Goal: Task Accomplishment & Management: Manage account settings

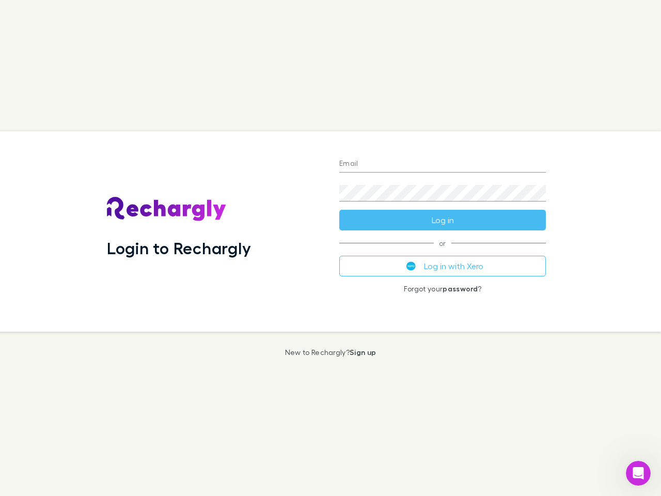
click at [330, 248] on div "Login to Rechargly" at bounding box center [215, 231] width 232 height 200
click at [443, 164] on input "Email" at bounding box center [442, 164] width 207 height 17
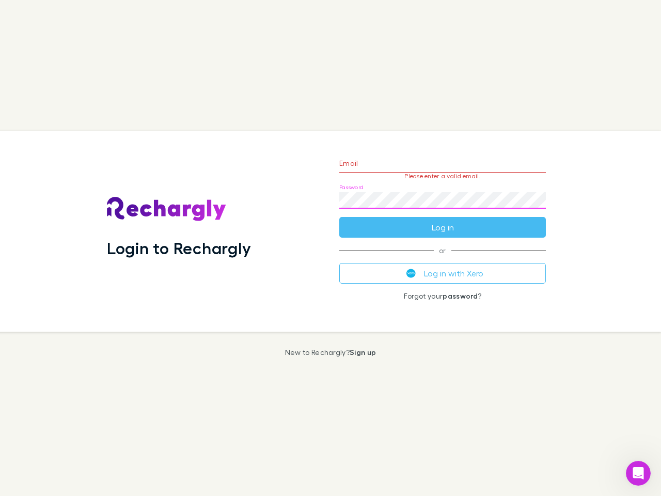
click at [443, 220] on form "Email Please enter a valid email. Password Log in" at bounding box center [442, 193] width 207 height 90
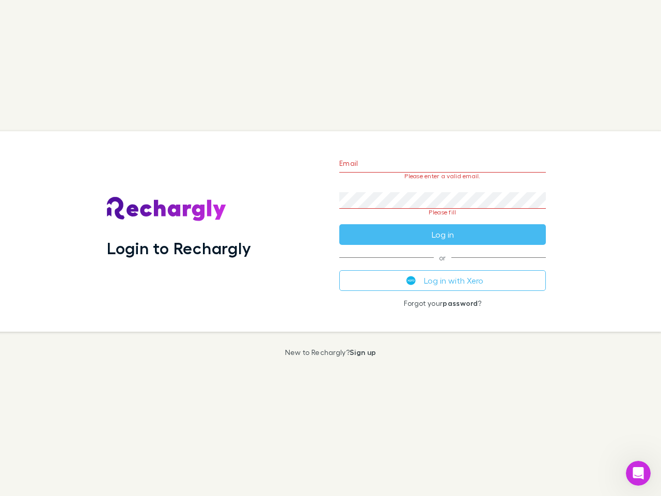
click at [443, 266] on div "Email Please enter a valid email. Password Please fill Log in or Log in with Xe…" at bounding box center [442, 231] width 223 height 200
click at [638, 473] on icon "Open Intercom Messenger" at bounding box center [638, 473] width 17 height 17
